Goal: Register for event/course

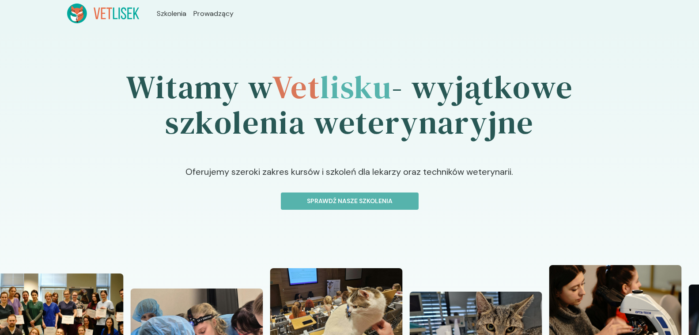
click at [381, 199] on p "Sprawdź nasze szkolenia" at bounding box center [350, 200] width 123 height 9
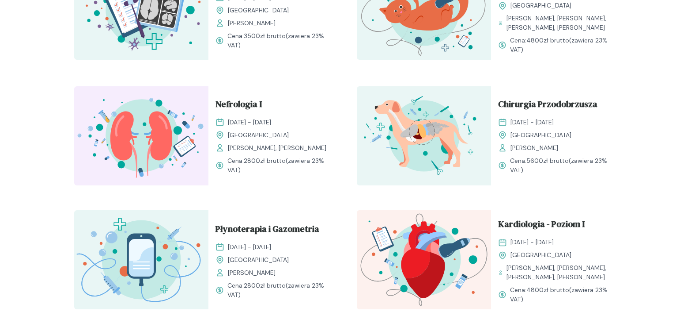
scroll to position [663, 0]
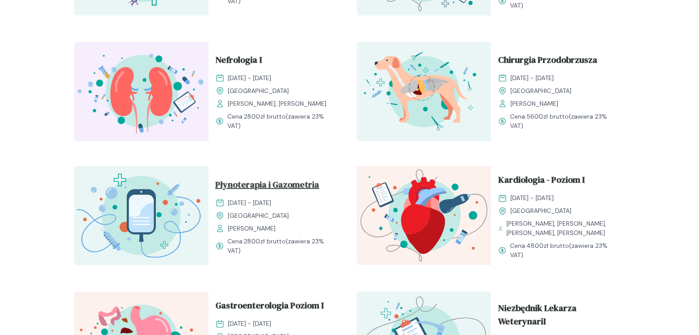
click at [271, 193] on span "Płynoterapia i Gazometria" at bounding box center [268, 186] width 104 height 17
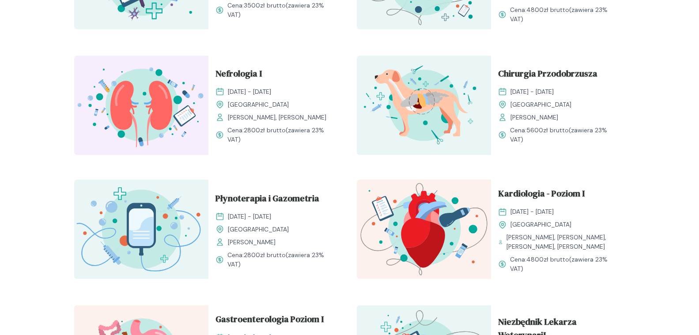
scroll to position [642, 0]
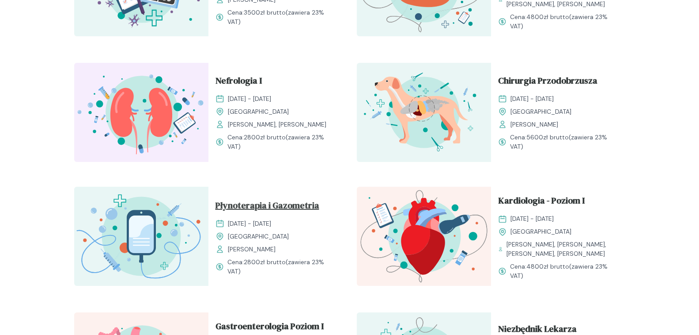
click at [280, 209] on span "Płynoterapia i Gazometria" at bounding box center [268, 206] width 104 height 17
